Goal: Information Seeking & Learning: Learn about a topic

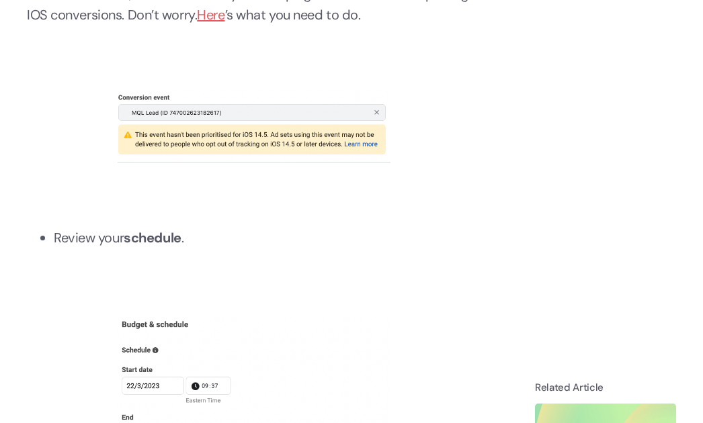
scroll to position [4634, 0]
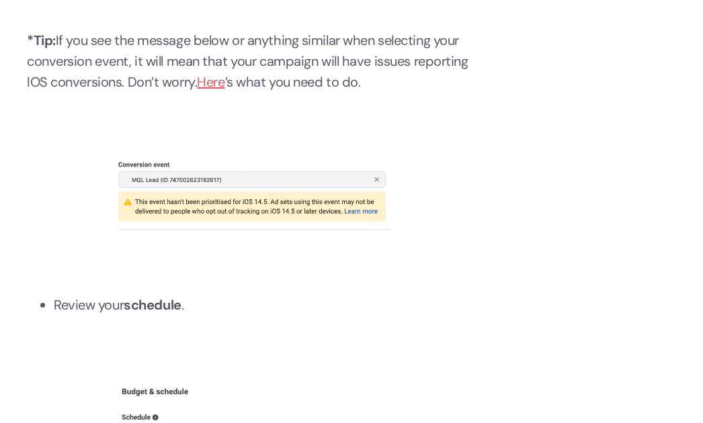
drag, startPoint x: 283, startPoint y: 0, endPoint x: 210, endPoint y: 80, distance: 108.8
click at [210, 80] on link "Here" at bounding box center [211, 81] width 28 height 17
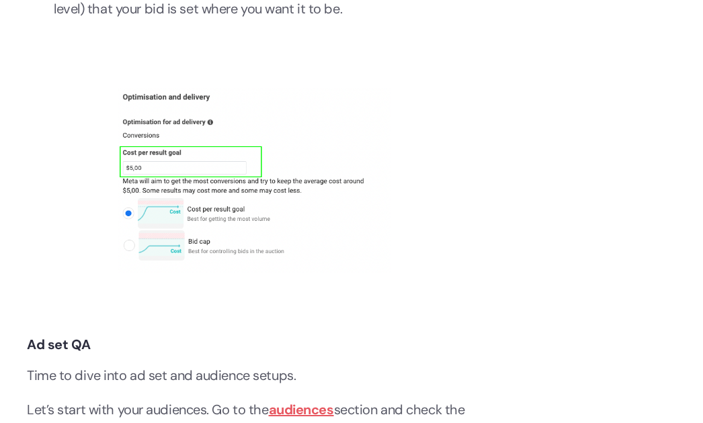
scroll to position [3517, 0]
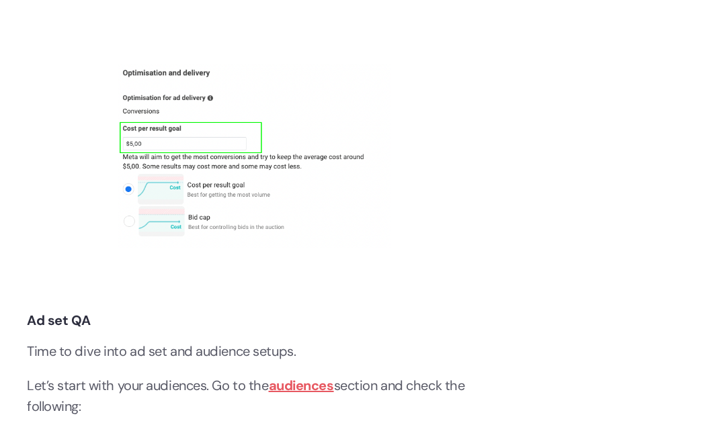
drag, startPoint x: 331, startPoint y: 214, endPoint x: 316, endPoint y: 214, distance: 14.8
click at [316, 377] on strong "audiences" at bounding box center [301, 385] width 65 height 17
